Goal: Task Accomplishment & Management: Use online tool/utility

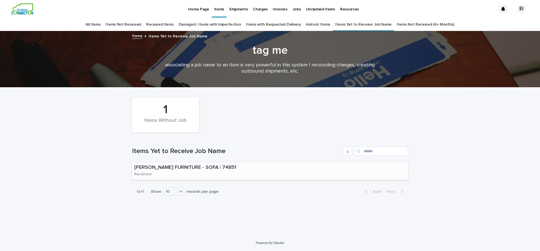
click at [179, 170] on p "[PERSON_NAME] FURNITURE - SOFA | 74851" at bounding box center [193, 168] width 119 height 6
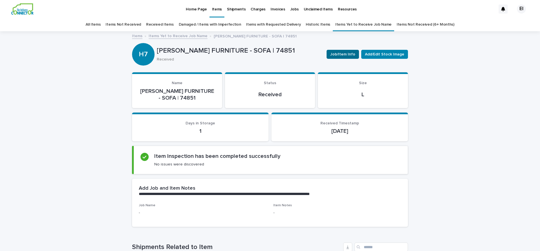
click at [343, 52] on span "Job/Item Info" at bounding box center [342, 55] width 25 height 6
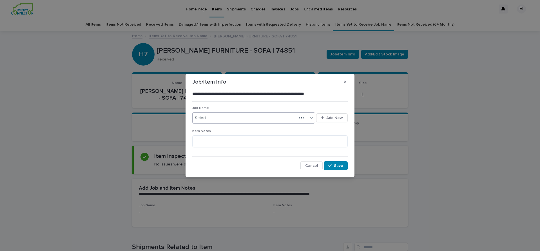
click at [215, 119] on div "Select..." at bounding box center [245, 117] width 104 height 9
click at [215, 129] on div "[PERSON_NAME] / [GEOGRAPHIC_DATA]" at bounding box center [254, 129] width 122 height 10
click at [340, 167] on span "Save" at bounding box center [338, 166] width 9 height 4
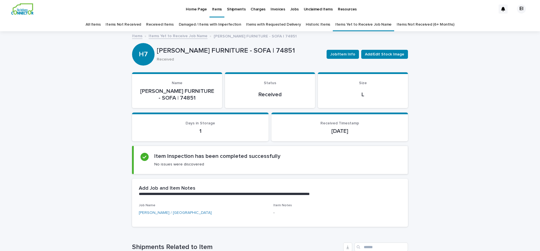
click at [174, 23] on link "Received Items" at bounding box center [160, 24] width 28 height 13
